Goal: Task Accomplishment & Management: Use online tool/utility

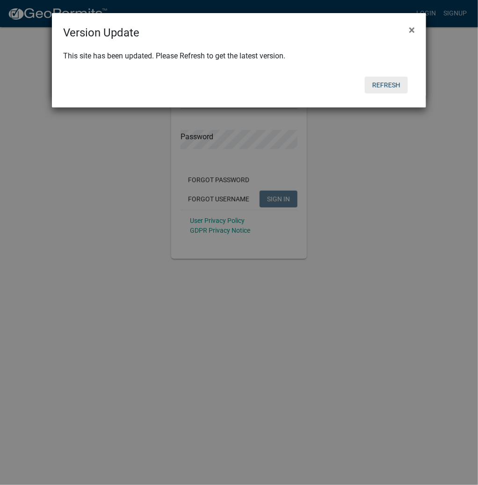
click at [390, 79] on button "Refresh" at bounding box center [385, 85] width 43 height 17
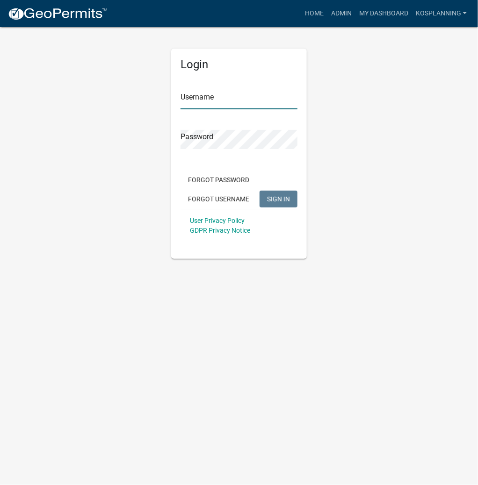
click at [209, 102] on input "Username" at bounding box center [238, 99] width 117 height 19
type input "kosplanning"
click at [259, 191] on button "SIGN IN" at bounding box center [278, 199] width 38 height 17
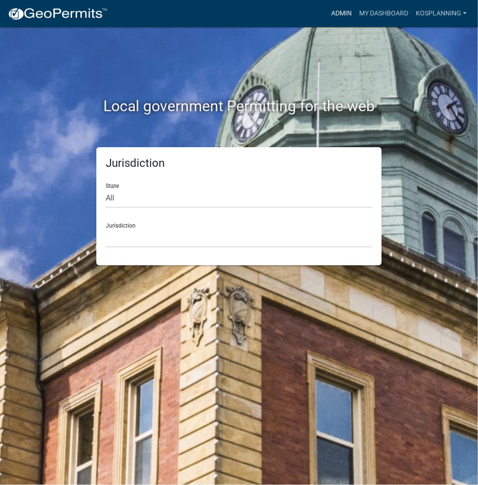
click at [342, 14] on link "Admin" at bounding box center [341, 14] width 28 height 18
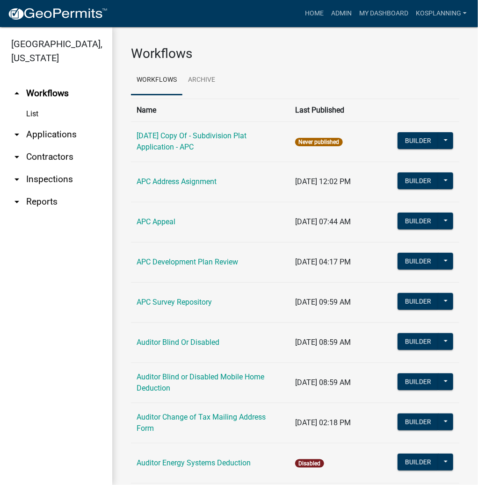
click at [50, 133] on link "arrow_drop_down Applications" at bounding box center [56, 134] width 112 height 22
